Goal: Find specific page/section: Find specific page/section

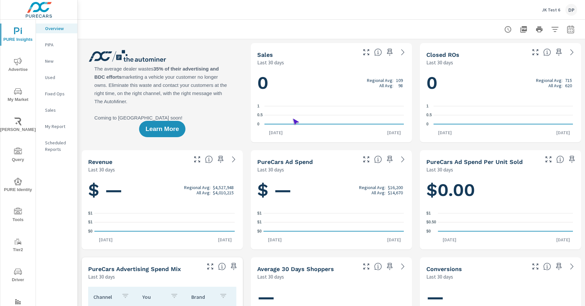
click at [17, 276] on span "Driver" at bounding box center [17, 276] width 31 height 16
